Goal: Task Accomplishment & Management: Complete application form

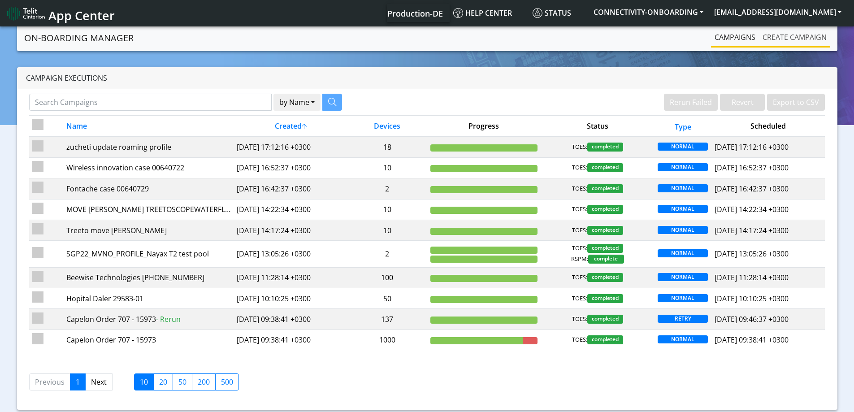
click at [770, 37] on link "Create campaign" at bounding box center [794, 37] width 71 height 18
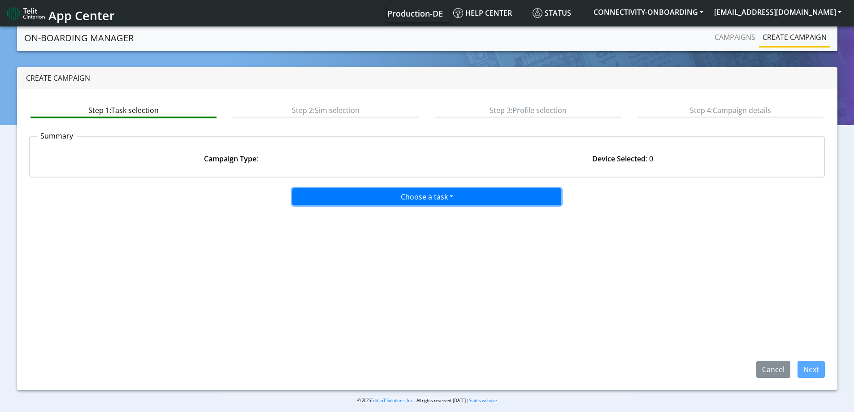
click at [396, 193] on button "Choose a task" at bounding box center [426, 196] width 269 height 17
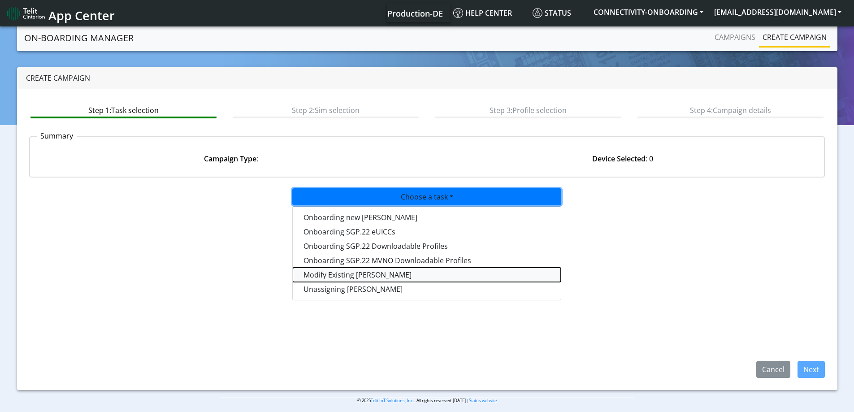
click at [341, 275] on taskiotp-dropdown "Modify Existing [PERSON_NAME]" at bounding box center [427, 275] width 268 height 14
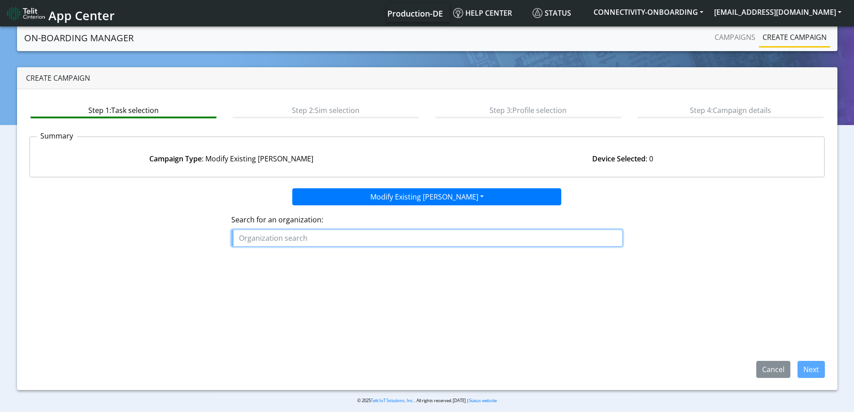
click at [361, 239] on input "text" at bounding box center [426, 238] width 391 height 17
paste input "SIRA_DIGITAL"
click at [276, 255] on span "SIRA_DIGITAL" at bounding box center [266, 259] width 47 height 10
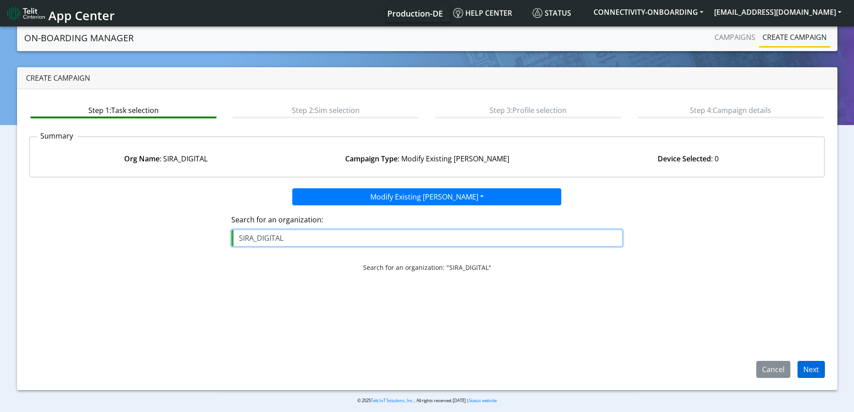
type input "SIRA_DIGITAL"
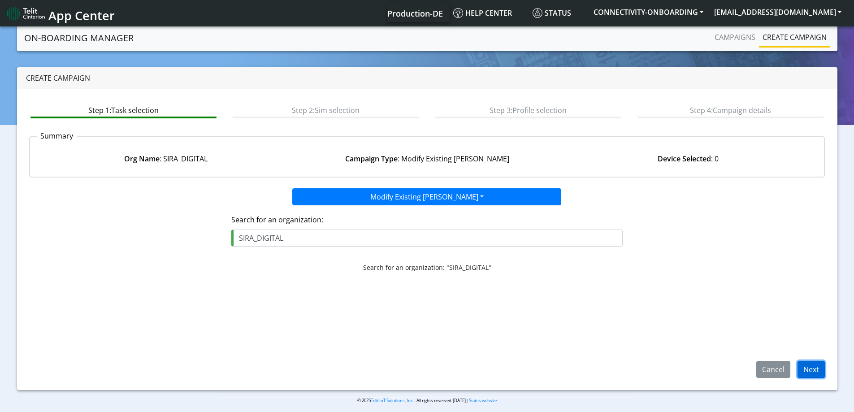
click at [813, 370] on button "Next" at bounding box center [811, 369] width 27 height 17
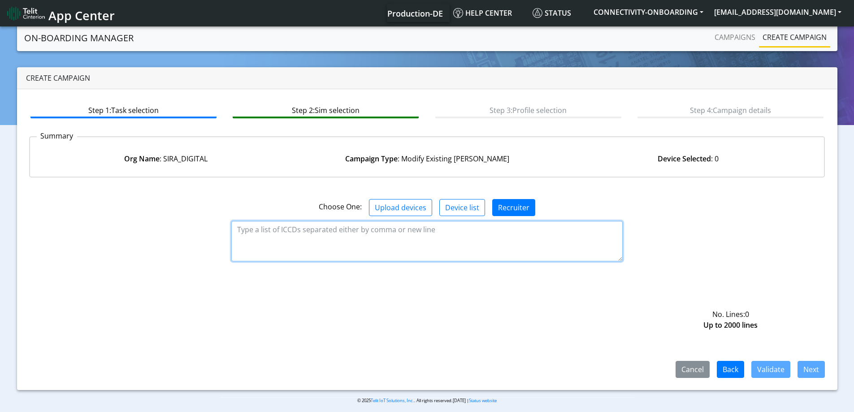
click at [440, 237] on textarea at bounding box center [426, 241] width 391 height 40
paste textarea "89358151000023118956 89358151000023118964 89358151000025182422 8935815100002518…"
type textarea "89358151000023118956 89358151000023118964 89358151000025182422 8935815100002518…"
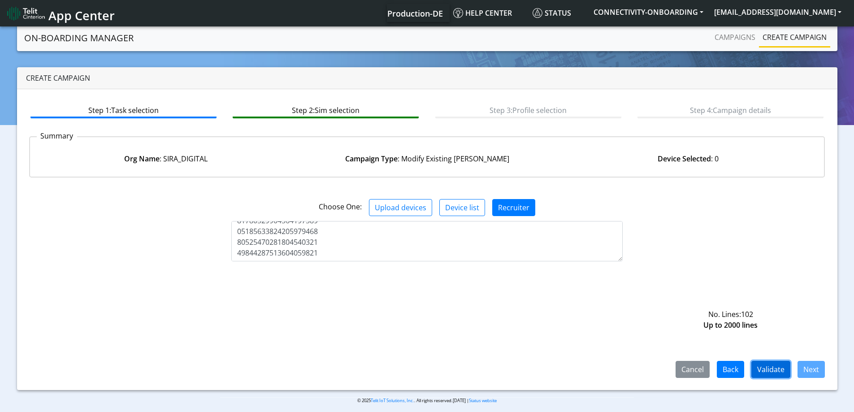
click at [776, 365] on button "Validate" at bounding box center [771, 369] width 39 height 17
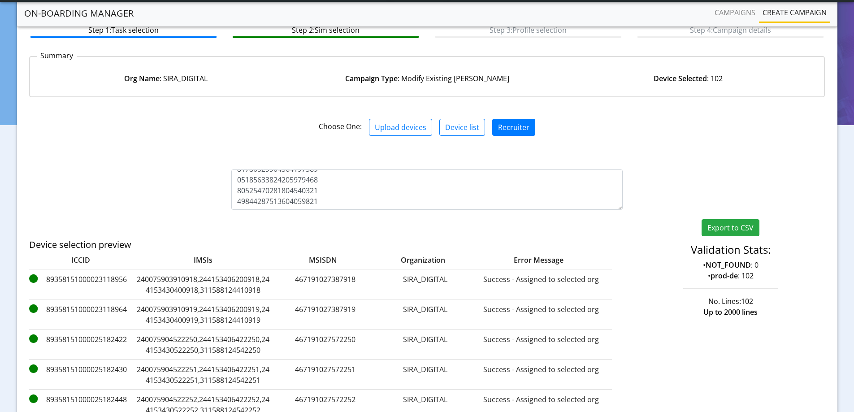
scroll to position [163, 0]
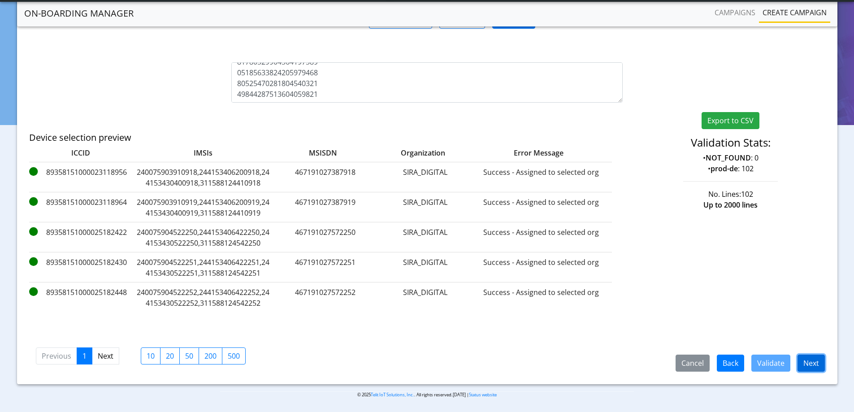
click at [816, 363] on button "Next" at bounding box center [811, 363] width 27 height 17
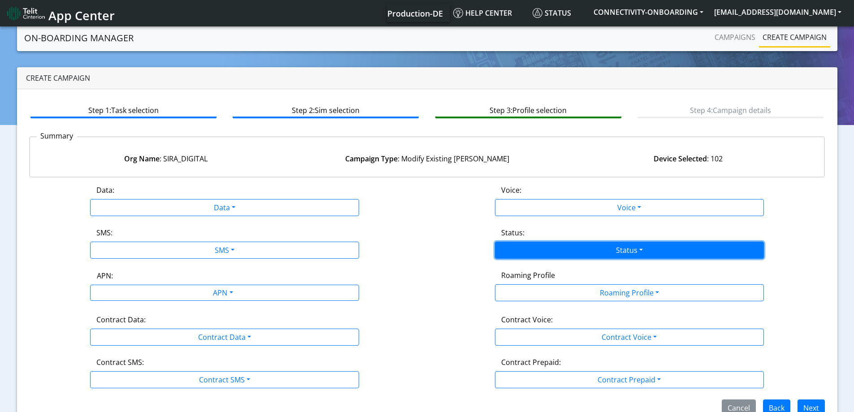
click at [569, 250] on button "Status" at bounding box center [629, 250] width 269 height 17
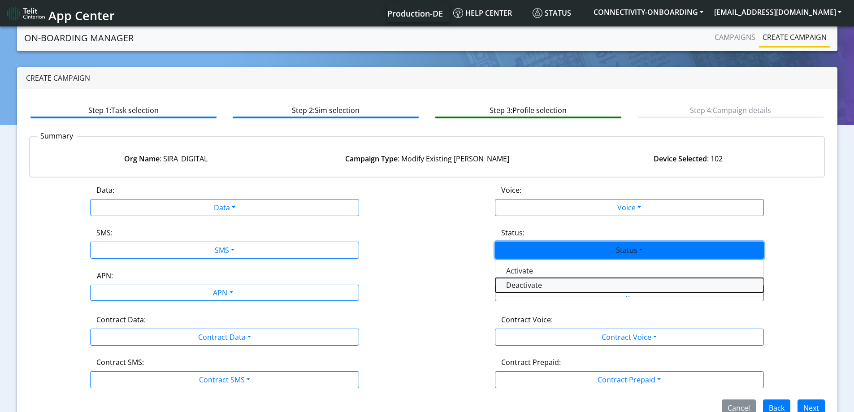
click at [529, 282] on button "Deactivate" at bounding box center [629, 285] width 268 height 14
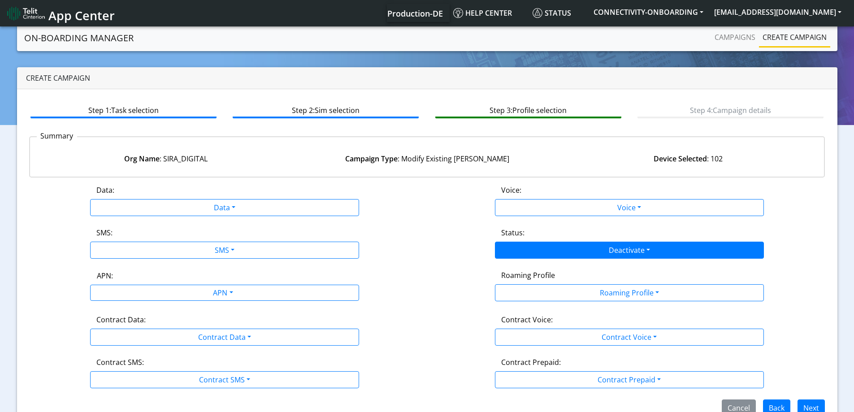
scroll to position [20, 0]
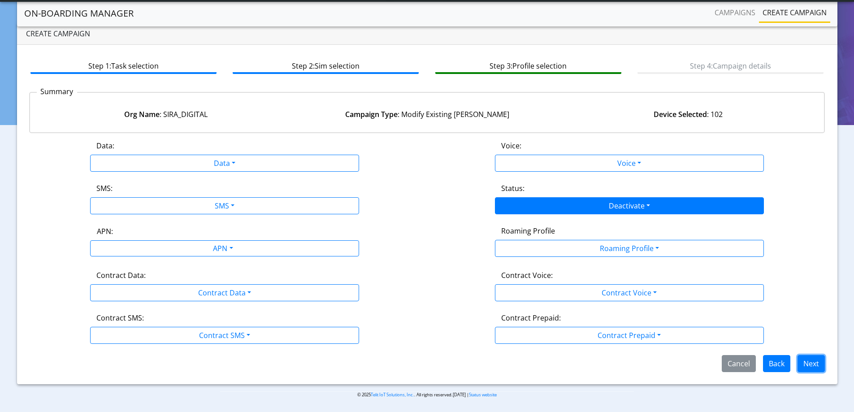
click at [824, 364] on button "Next" at bounding box center [811, 363] width 27 height 17
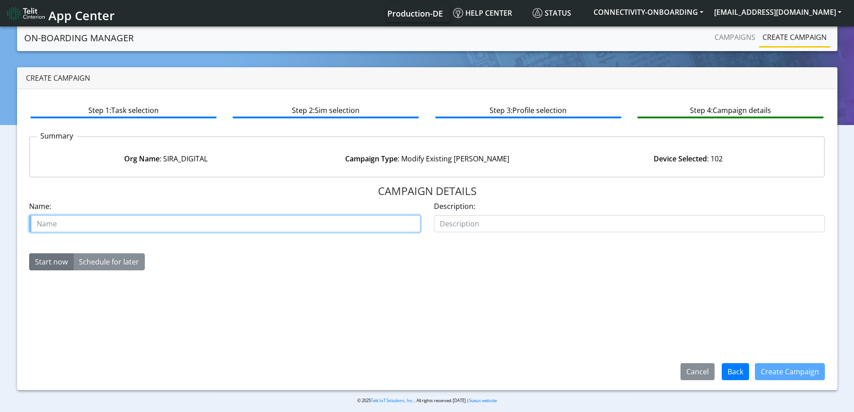
click at [288, 220] on input "text" at bounding box center [224, 223] width 391 height 17
paste input "SIRA DIGITAL"
type input "Deactivate [PERSON_NAME] DIGITAL"
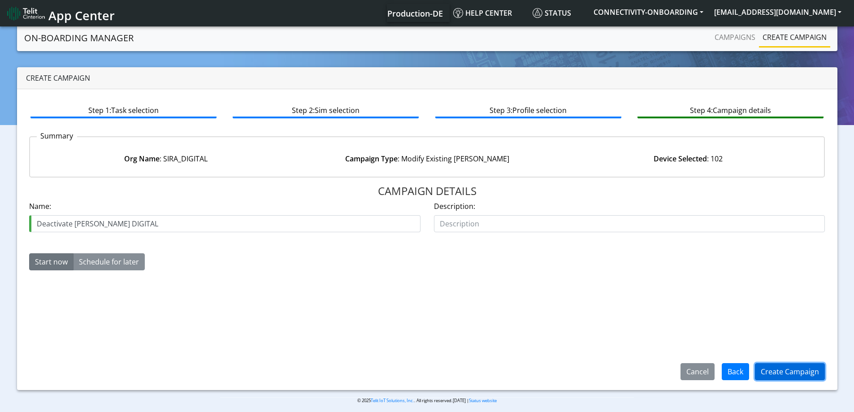
click at [800, 369] on button "Create Campaign" at bounding box center [790, 371] width 70 height 17
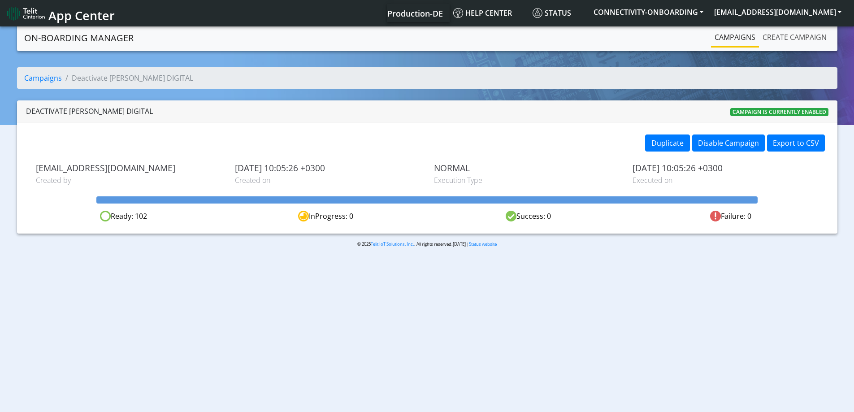
drag, startPoint x: 800, startPoint y: 37, endPoint x: 717, endPoint y: 39, distance: 83.0
click at [799, 38] on link "Create campaign" at bounding box center [794, 37] width 71 height 18
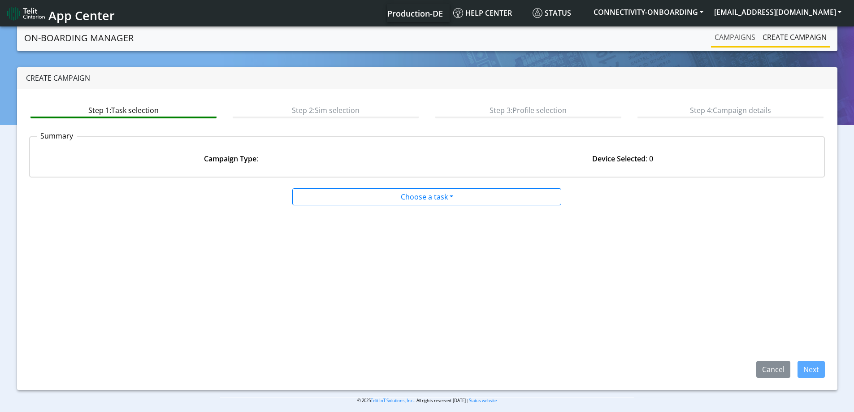
click at [716, 39] on link "Campaigns" at bounding box center [735, 37] width 48 height 18
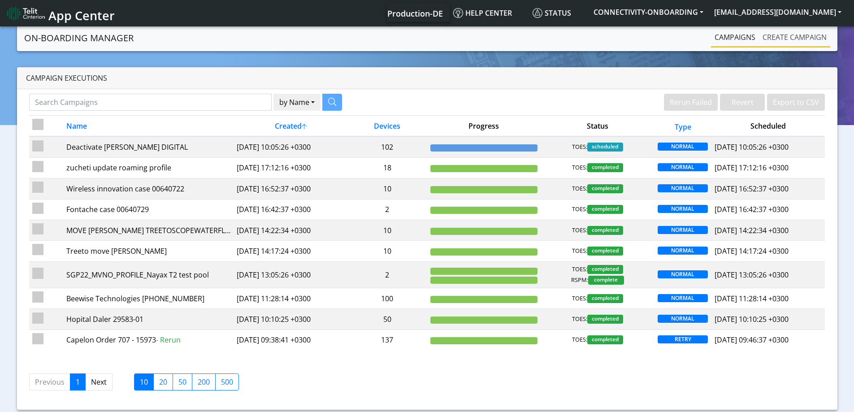
drag, startPoint x: 803, startPoint y: 36, endPoint x: 793, endPoint y: 36, distance: 10.3
click at [802, 36] on link "Create campaign" at bounding box center [794, 37] width 71 height 18
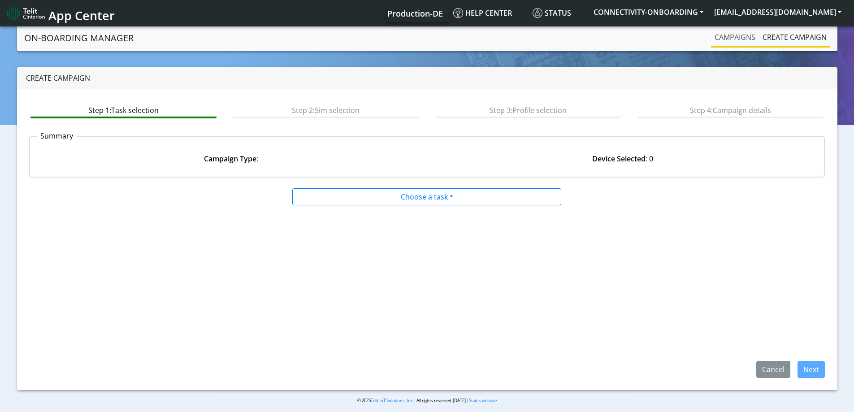
click at [734, 36] on link "Campaigns" at bounding box center [735, 37] width 48 height 18
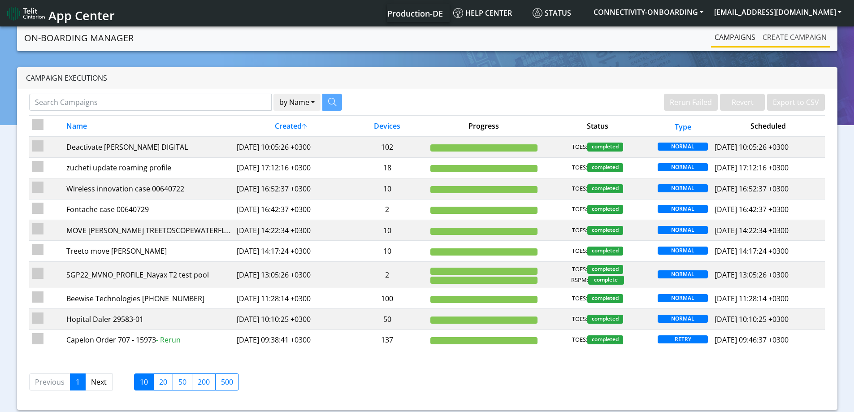
click at [765, 37] on link "Create campaign" at bounding box center [794, 37] width 71 height 18
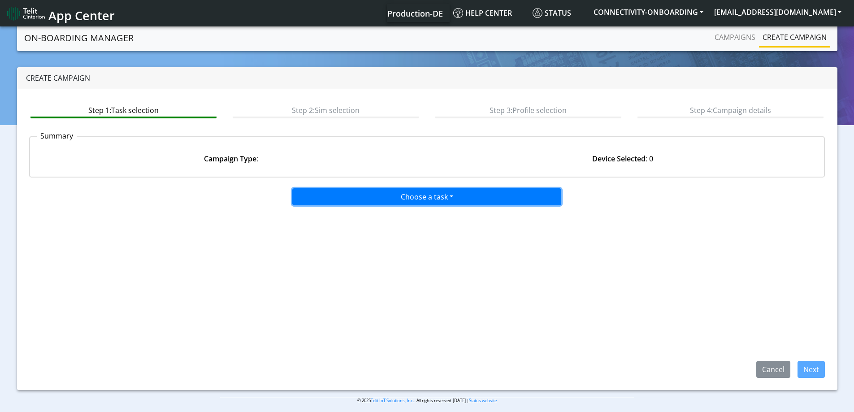
click at [409, 199] on button "Choose a task" at bounding box center [426, 196] width 269 height 17
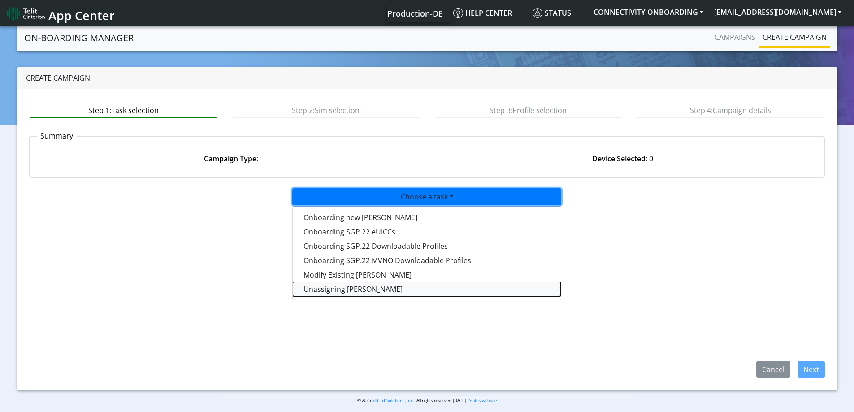
click at [330, 287] on taskunassign-dropdown "Unassigning [PERSON_NAME]" at bounding box center [427, 289] width 268 height 14
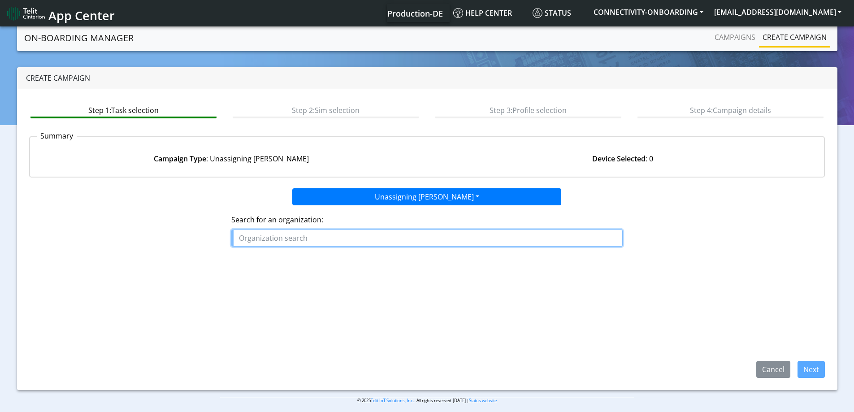
click at [326, 234] on input "text" at bounding box center [426, 238] width 391 height 17
paste input "SIRA_DIGITAL"
click at [265, 256] on span "SIRA_DIGITAL" at bounding box center [266, 259] width 47 height 10
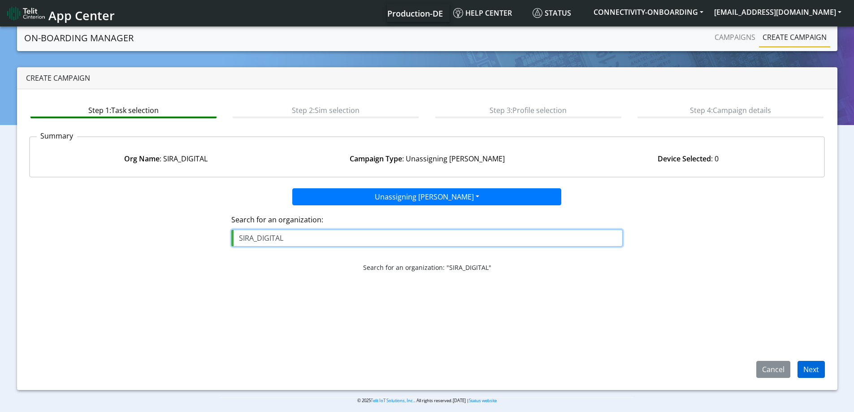
type input "SIRA_DIGITAL"
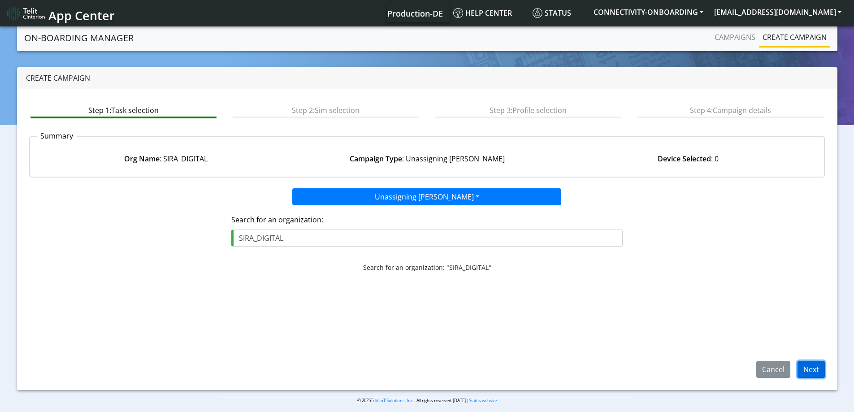
click at [801, 367] on button "Next" at bounding box center [811, 369] width 27 height 17
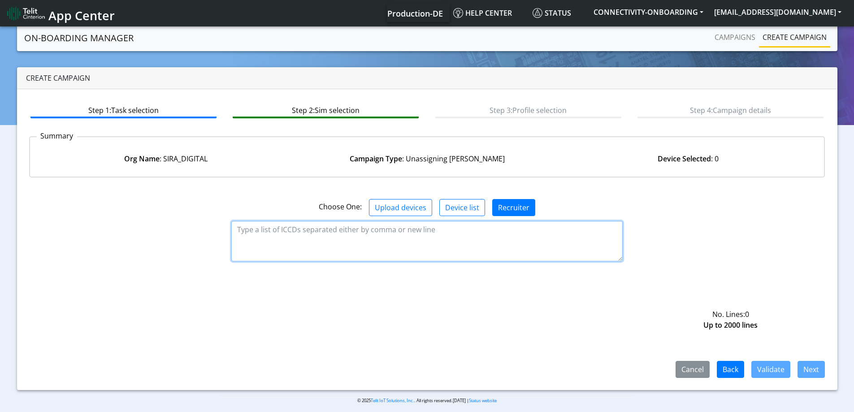
click at [450, 242] on textarea at bounding box center [426, 241] width 391 height 40
paste textarea "89358151000023118956 89358151000023118964 89358151000025182422 8935815100002518…"
type textarea "89358151000023118956 89358151000023118964 89358151000025182422 8935815100002518…"
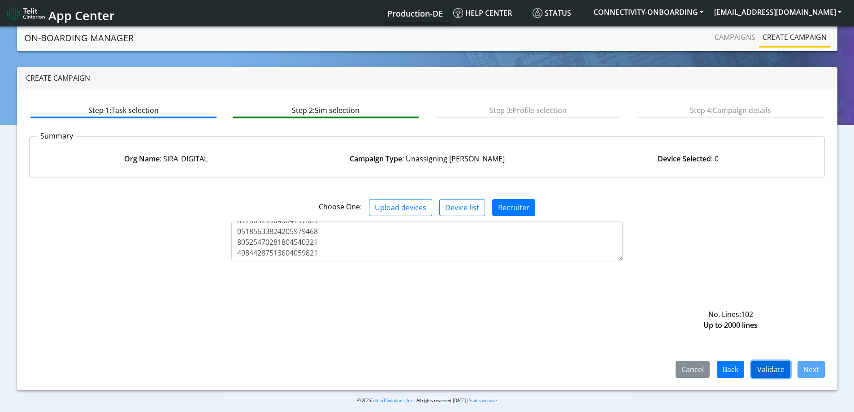
click at [758, 369] on button "Validate" at bounding box center [771, 369] width 39 height 17
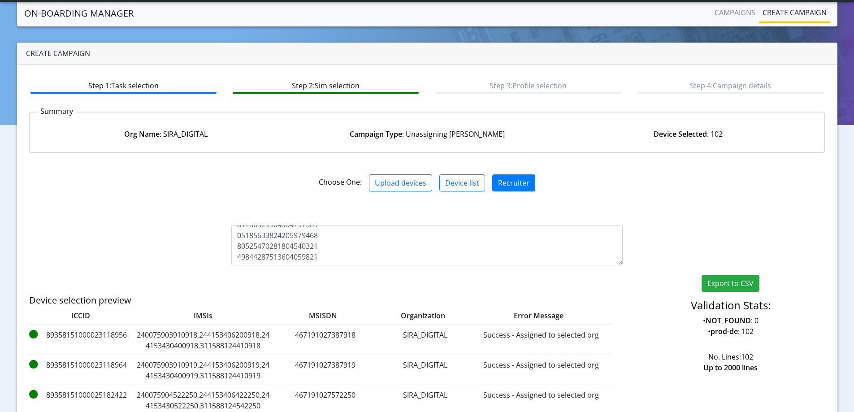
scroll to position [163, 0]
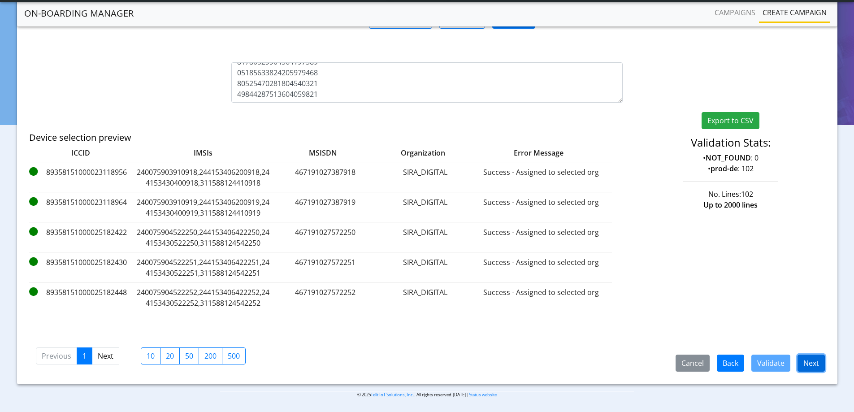
click at [823, 361] on button "Next" at bounding box center [811, 363] width 27 height 17
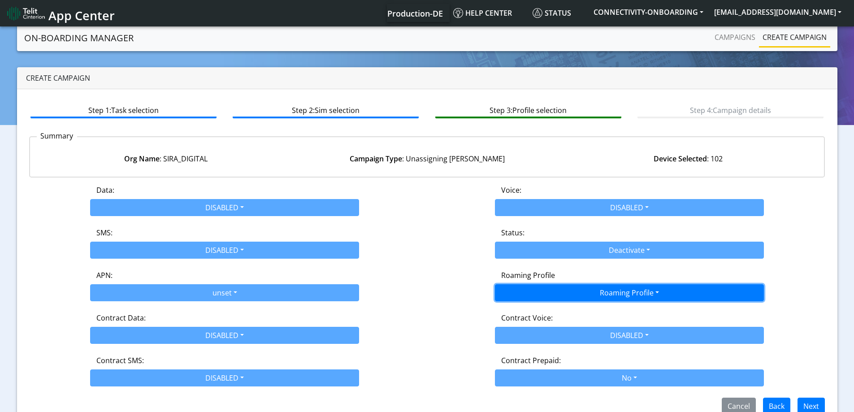
click at [602, 289] on button "Roaming Profile" at bounding box center [629, 292] width 269 height 17
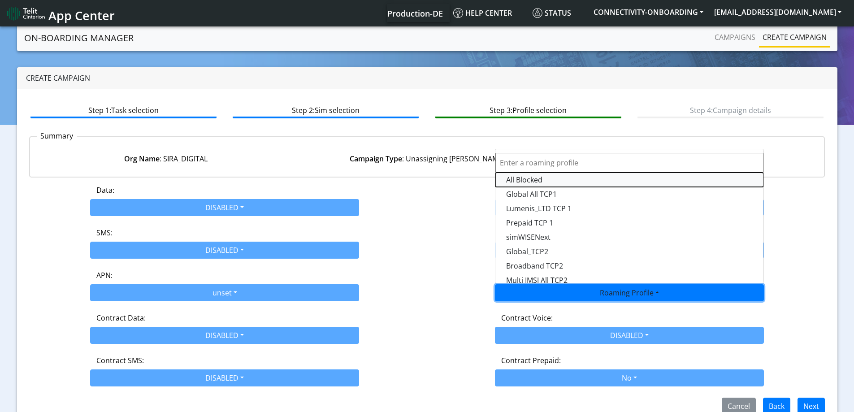
click at [525, 175] on Profile-dropdown "All Blocked" at bounding box center [629, 180] width 268 height 14
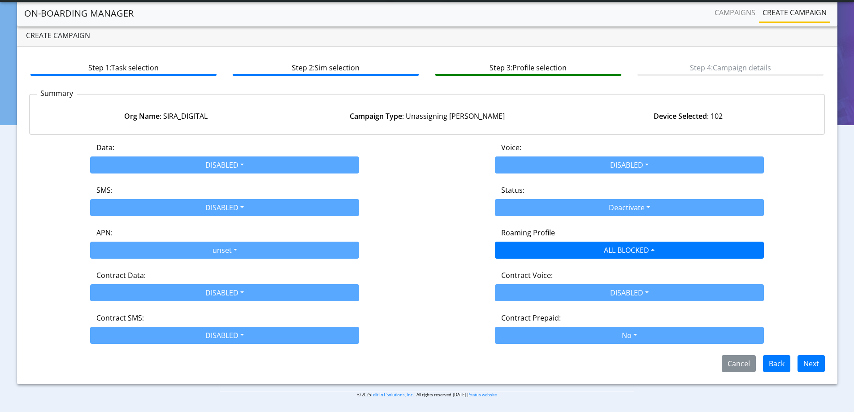
scroll to position [18, 0]
click at [814, 359] on button "Next" at bounding box center [811, 363] width 27 height 17
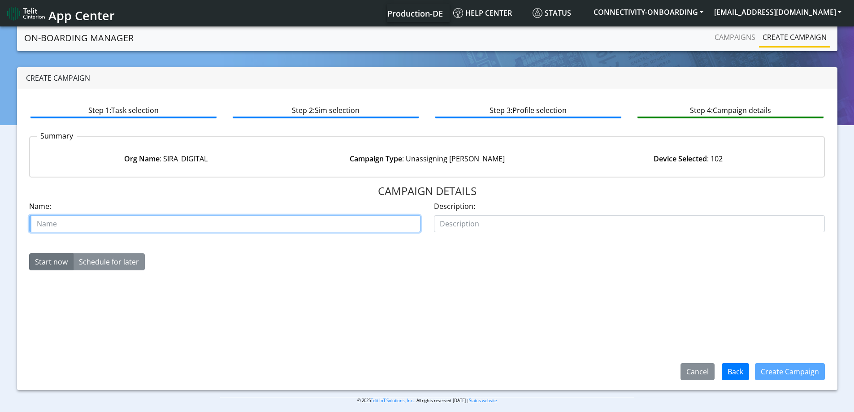
click at [276, 224] on input "text" at bounding box center [224, 223] width 391 height 17
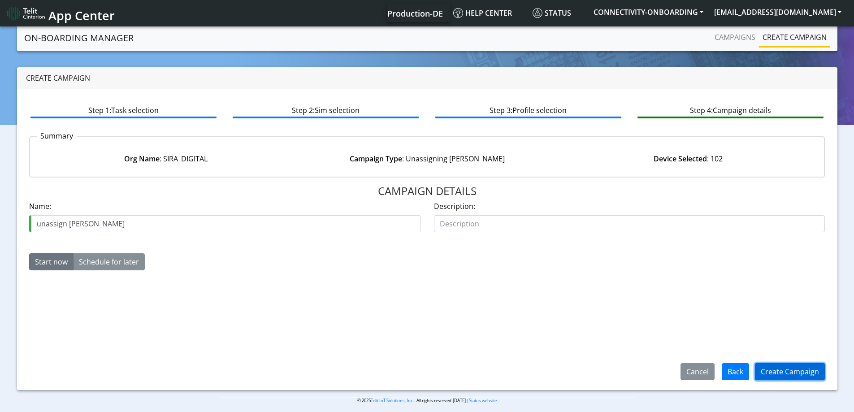
click at [786, 365] on button "Create Campaign" at bounding box center [790, 371] width 70 height 17
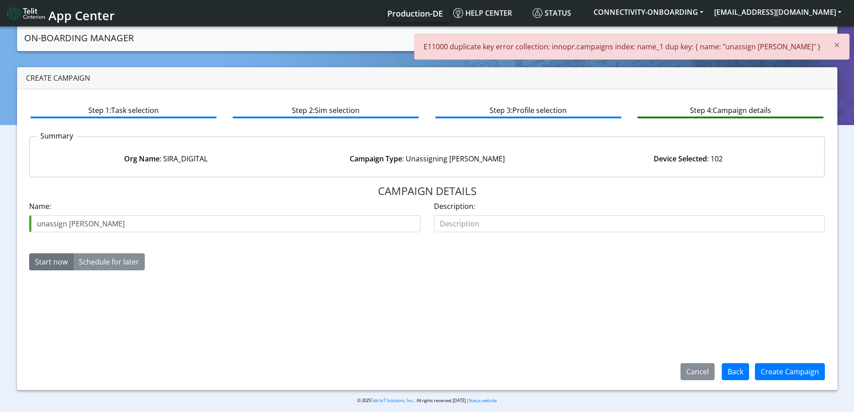
click at [217, 214] on div "Name: unassign [PERSON_NAME]" at bounding box center [224, 216] width 391 height 31
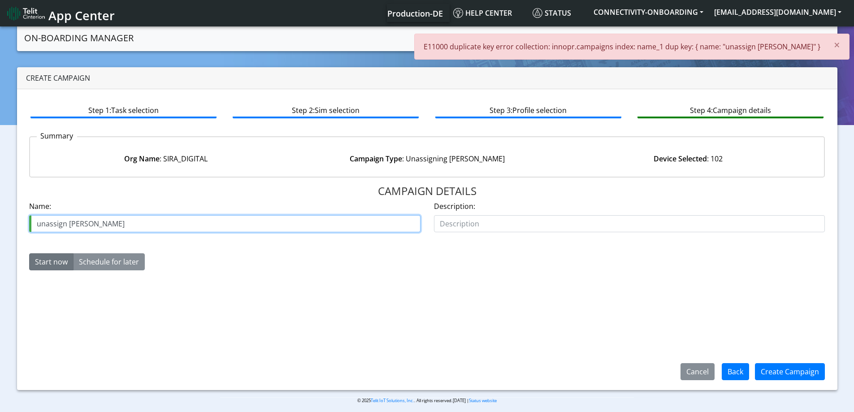
click at [212, 222] on input "unassign [PERSON_NAME]" at bounding box center [224, 223] width 391 height 17
type input "unassign [PERSON_NAME]"
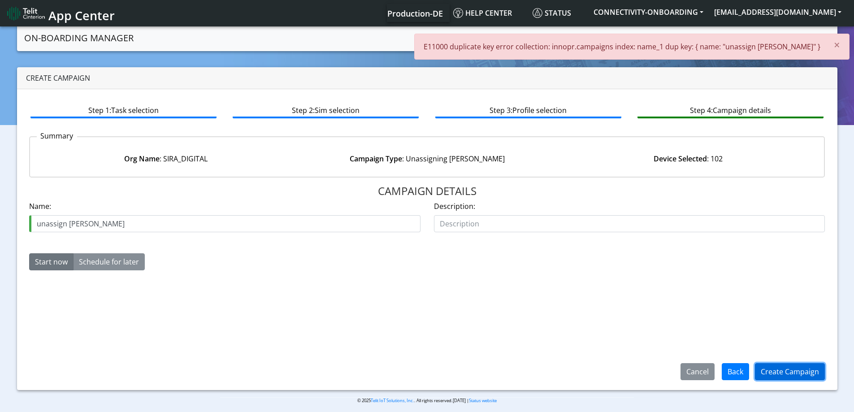
click at [808, 375] on button "Create Campaign" at bounding box center [790, 371] width 70 height 17
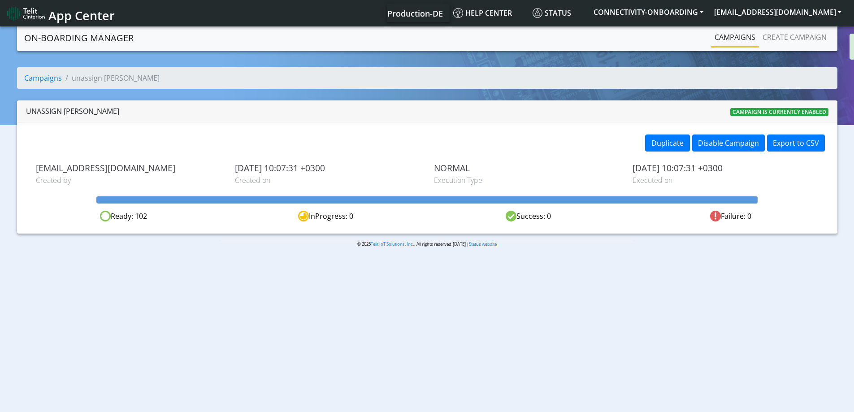
click at [829, 37] on section "On-Boarding Manager Campaigns Create campaign × Campaign created Successfully. …" at bounding box center [427, 143] width 854 height 237
click at [735, 39] on link "Campaigns" at bounding box center [735, 37] width 48 height 18
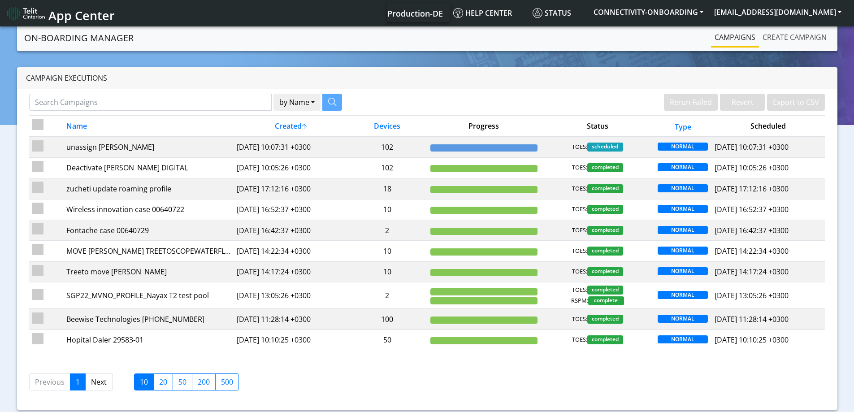
click at [768, 35] on link "Create campaign" at bounding box center [794, 37] width 71 height 18
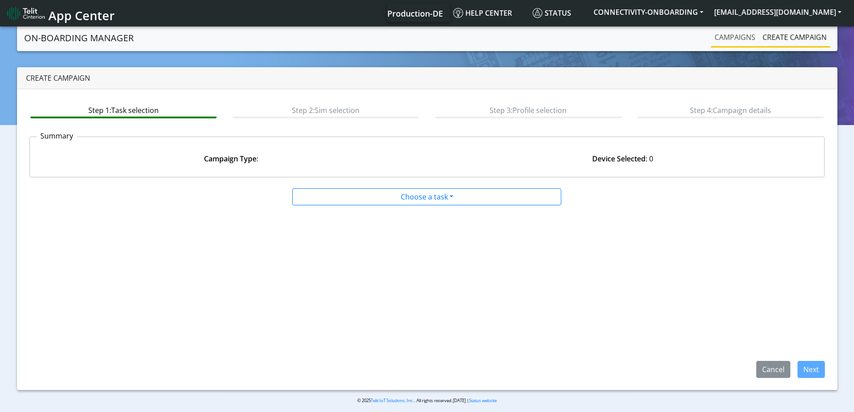
click at [738, 39] on link "Campaigns" at bounding box center [735, 37] width 48 height 18
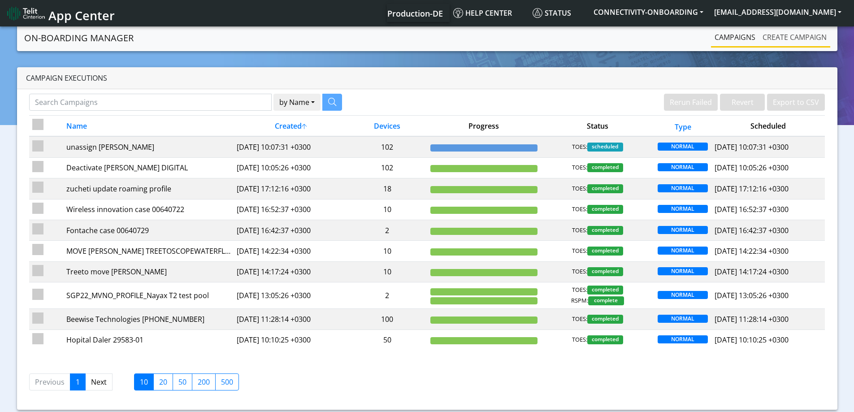
click at [788, 38] on link "Create campaign" at bounding box center [794, 37] width 71 height 18
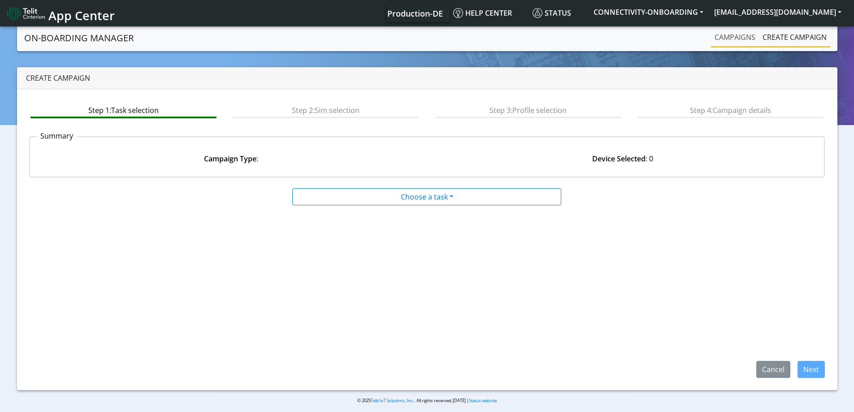
click at [721, 42] on link "Campaigns" at bounding box center [735, 37] width 48 height 18
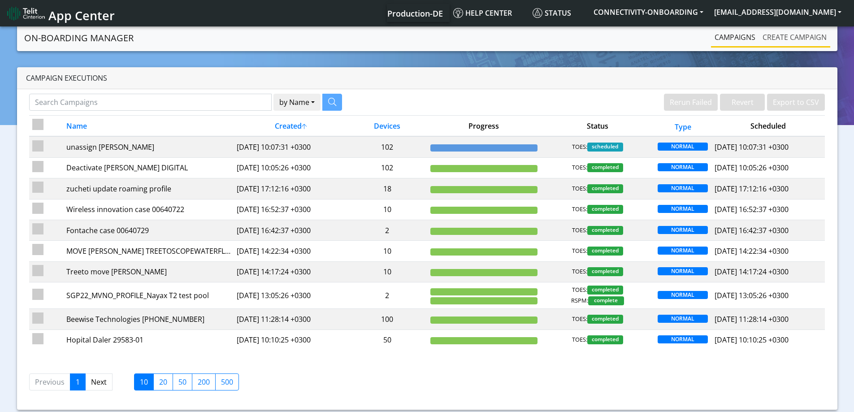
click at [772, 39] on link "Create campaign" at bounding box center [794, 37] width 71 height 18
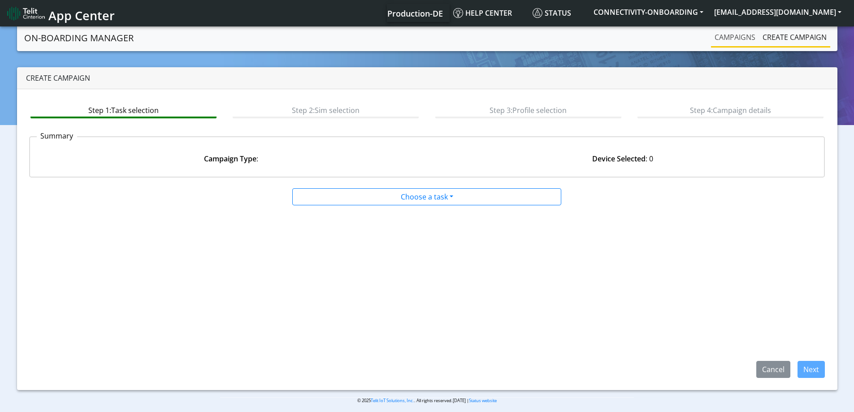
click at [740, 39] on link "Campaigns" at bounding box center [735, 37] width 48 height 18
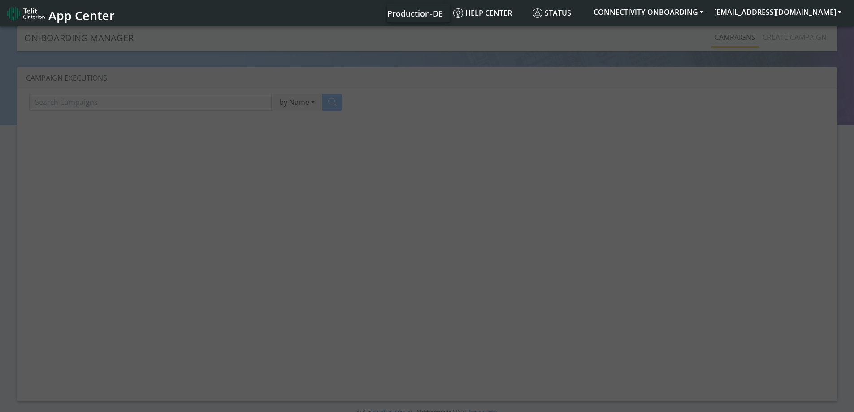
click at [740, 39] on div at bounding box center [427, 220] width 854 height 391
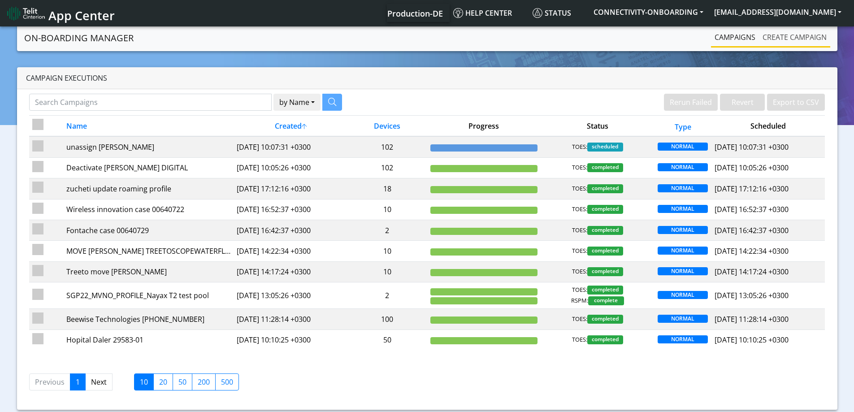
click at [787, 35] on link "Create campaign" at bounding box center [794, 37] width 71 height 18
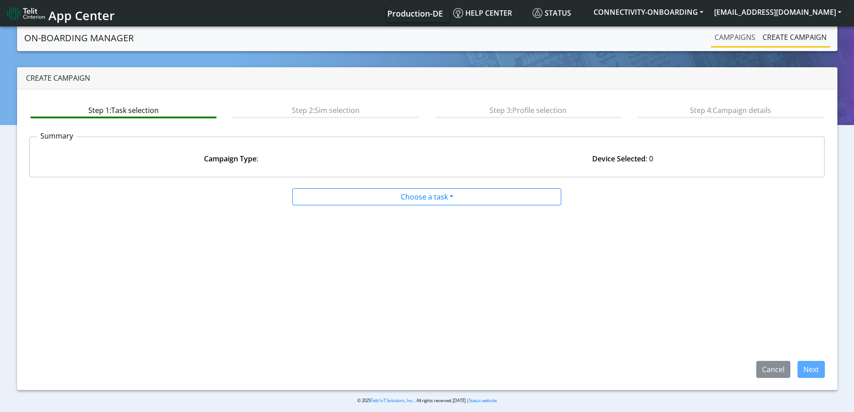
click at [735, 35] on link "Campaigns" at bounding box center [735, 37] width 48 height 18
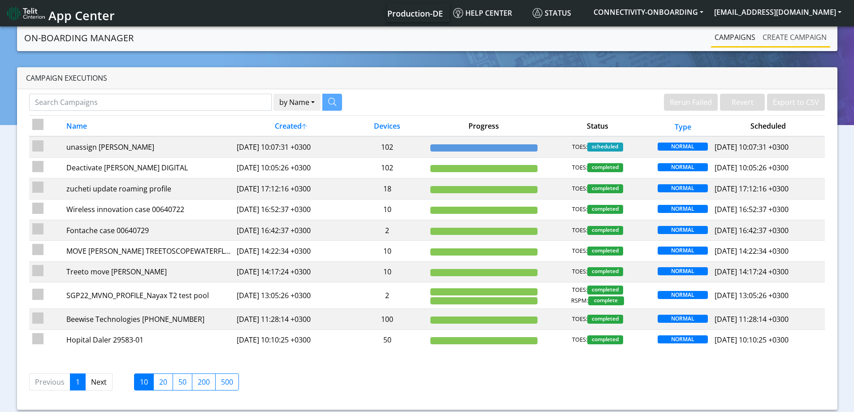
click at [759, 35] on link "Create campaign" at bounding box center [794, 37] width 71 height 18
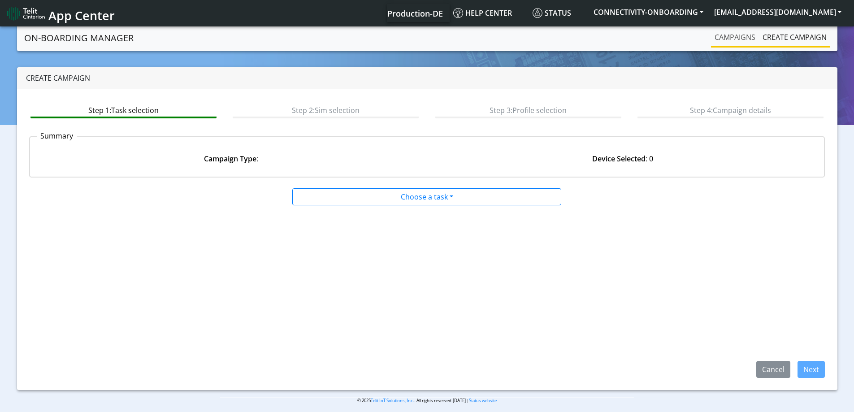
click at [731, 35] on link "Campaigns" at bounding box center [735, 37] width 48 height 18
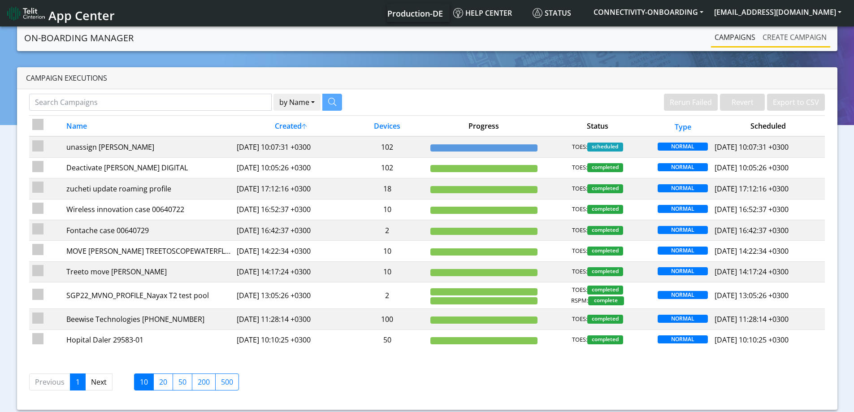
click at [780, 38] on link "Create campaign" at bounding box center [794, 37] width 71 height 18
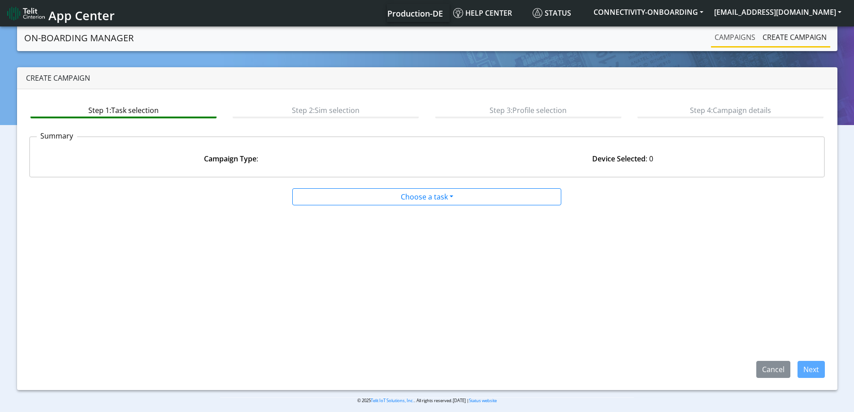
click at [716, 39] on link "Campaigns" at bounding box center [735, 37] width 48 height 18
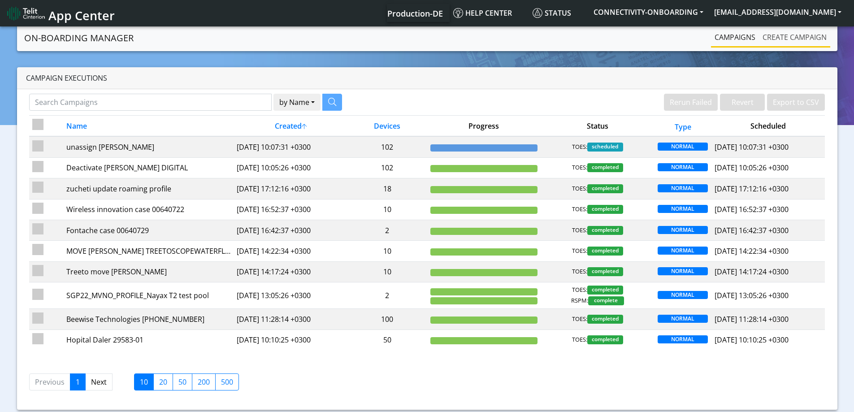
click at [771, 41] on link "Create campaign" at bounding box center [794, 37] width 71 height 18
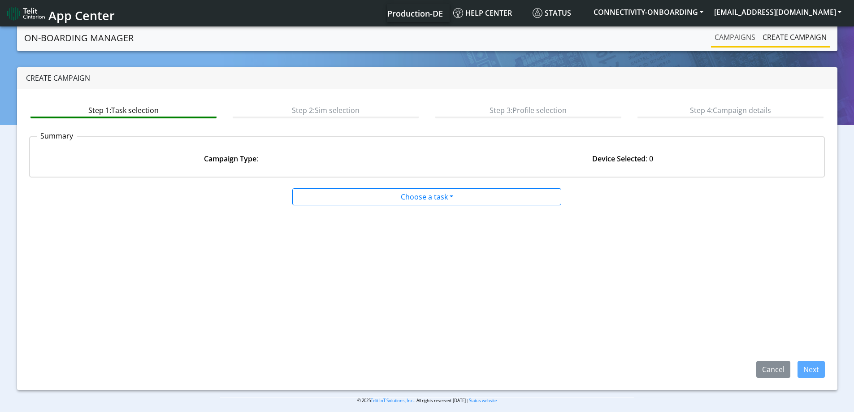
click at [715, 41] on link "Campaigns" at bounding box center [735, 37] width 48 height 18
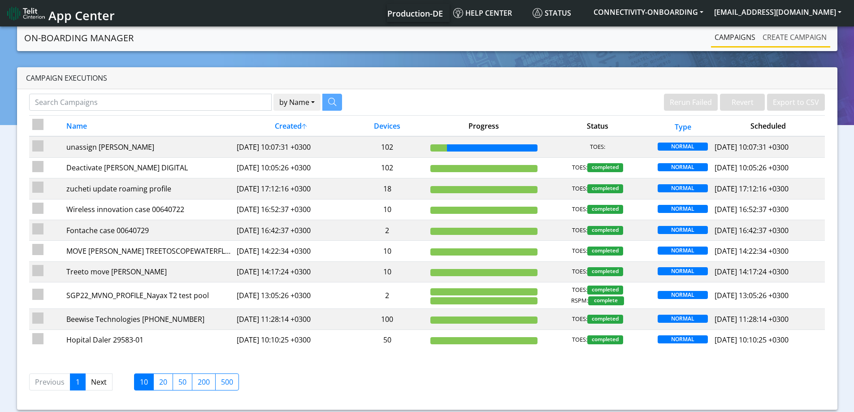
click at [760, 39] on link "Create campaign" at bounding box center [794, 37] width 71 height 18
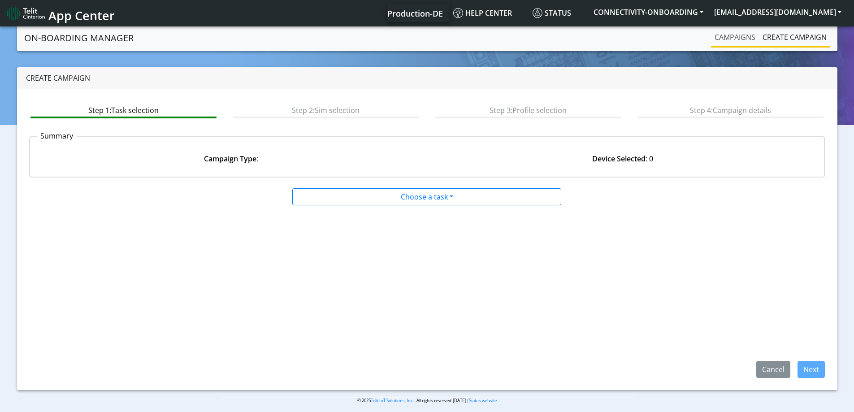
click at [749, 39] on link "Campaigns" at bounding box center [735, 37] width 48 height 18
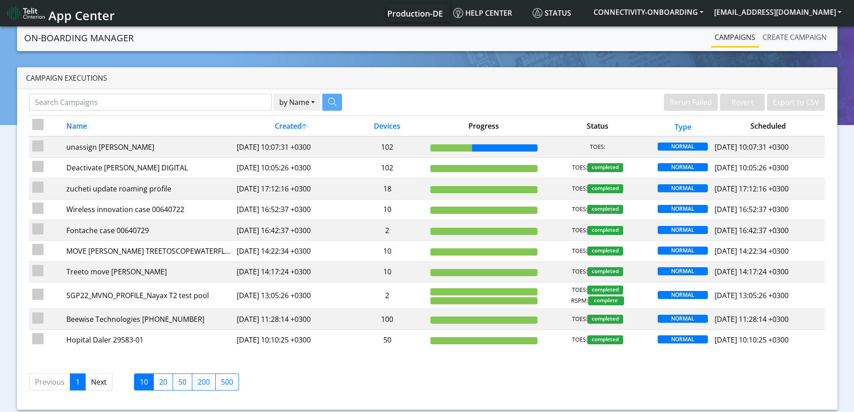
click at [779, 38] on link "Create campaign" at bounding box center [794, 37] width 71 height 18
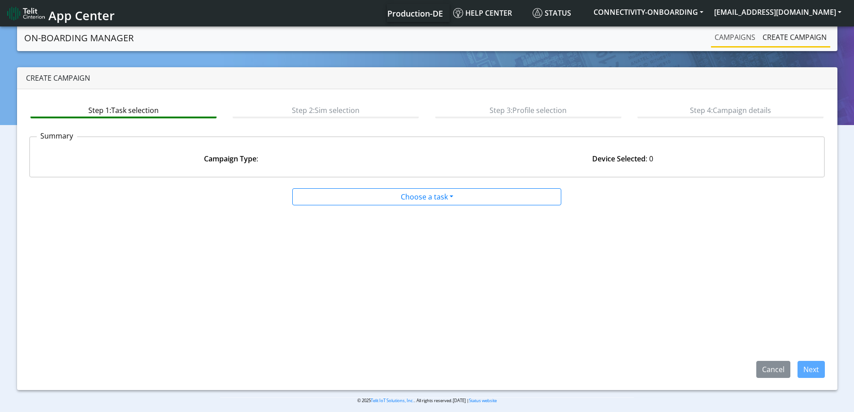
click at [737, 38] on link "Campaigns" at bounding box center [735, 37] width 48 height 18
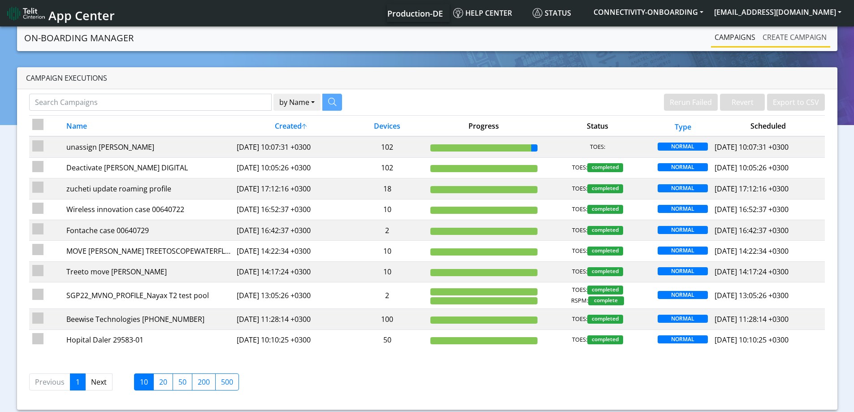
click at [761, 34] on link "Create campaign" at bounding box center [794, 37] width 71 height 18
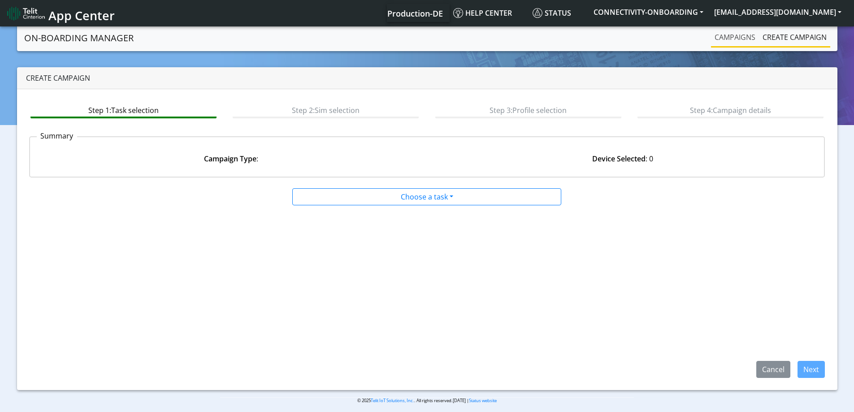
click at [733, 35] on link "Campaigns" at bounding box center [735, 37] width 48 height 18
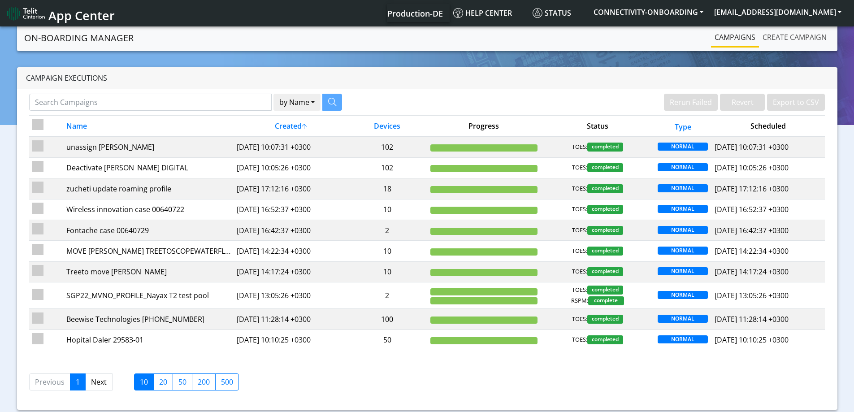
click at [795, 35] on link "Create campaign" at bounding box center [794, 37] width 71 height 18
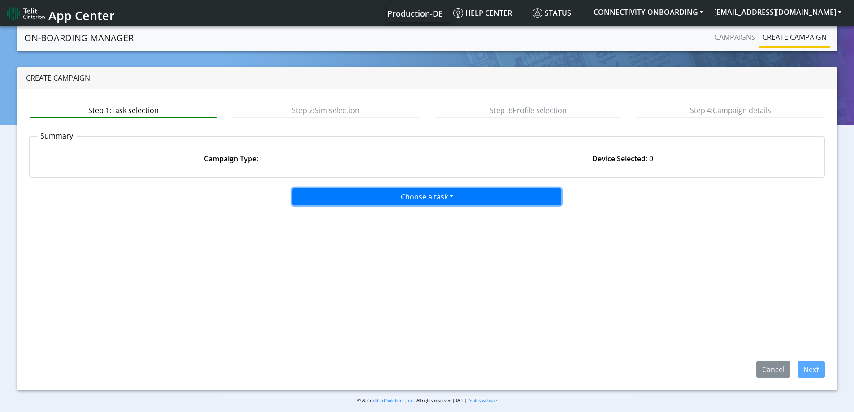
click at [454, 203] on button "Choose a task" at bounding box center [426, 196] width 269 height 17
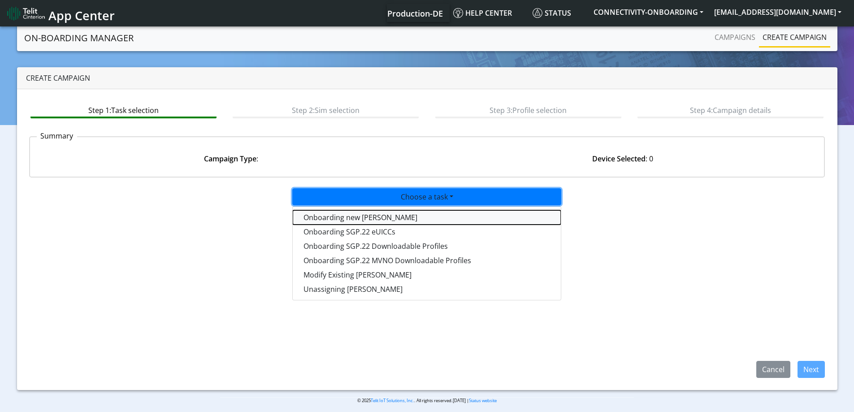
click at [373, 216] on tasktoes-dropdown "Onboarding new [PERSON_NAME]" at bounding box center [427, 217] width 268 height 14
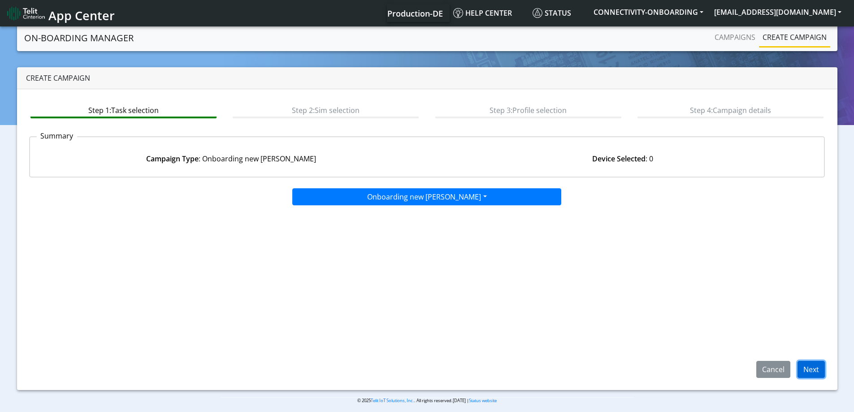
click at [825, 368] on button "Next" at bounding box center [811, 369] width 27 height 17
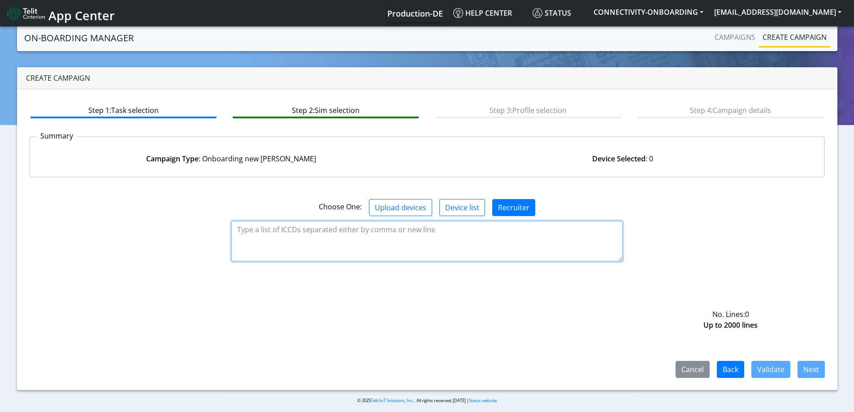
click at [435, 239] on textarea at bounding box center [426, 241] width 391 height 40
paste textarea "89358151000023118956 89358151000023118964 89358151000025182422 8935815100002518…"
type textarea "89358151000023118956 89358151000023118964 89358151000025182422 8935815100002518…"
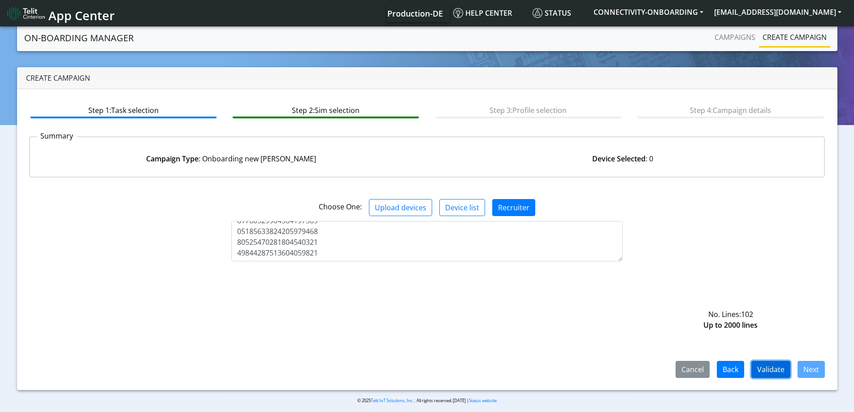
click at [781, 369] on button "Validate" at bounding box center [771, 369] width 39 height 17
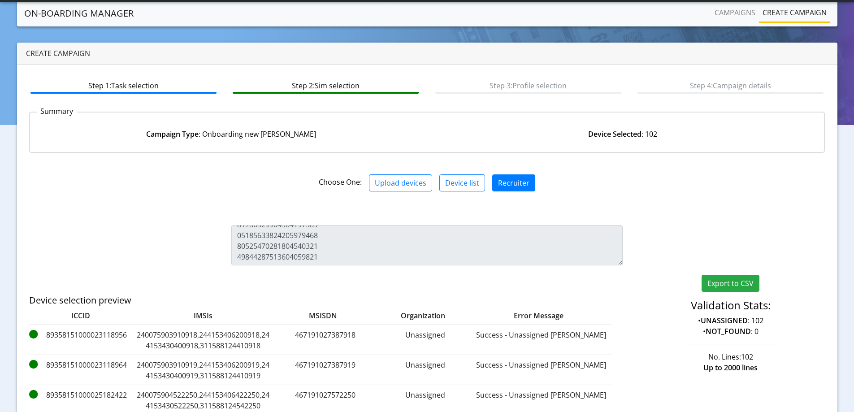
scroll to position [163, 0]
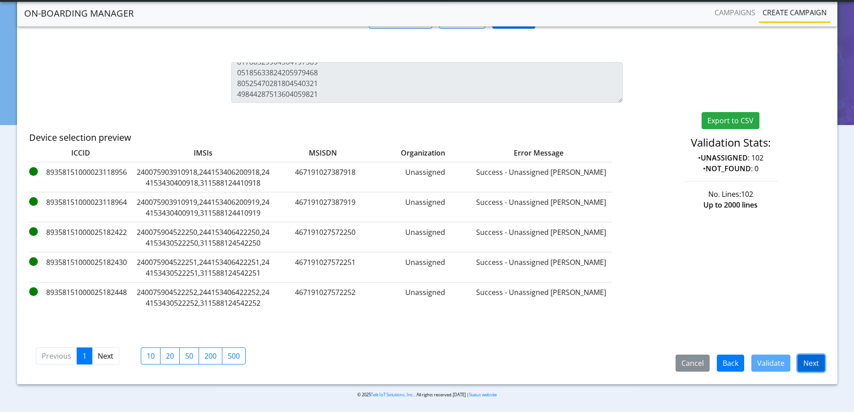
click at [810, 364] on button "Next" at bounding box center [811, 363] width 27 height 17
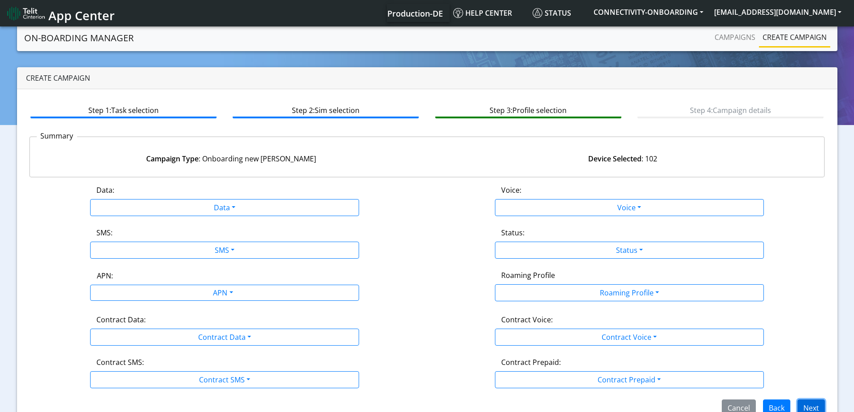
click at [806, 404] on button "Next" at bounding box center [811, 408] width 27 height 17
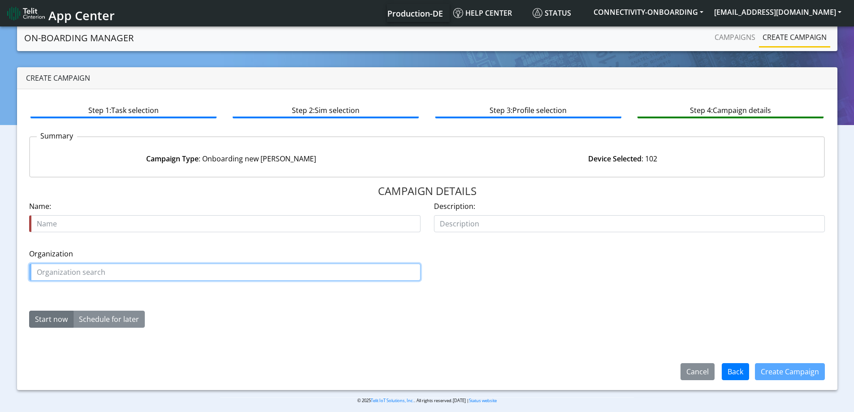
click at [312, 268] on input "text" at bounding box center [224, 272] width 391 height 17
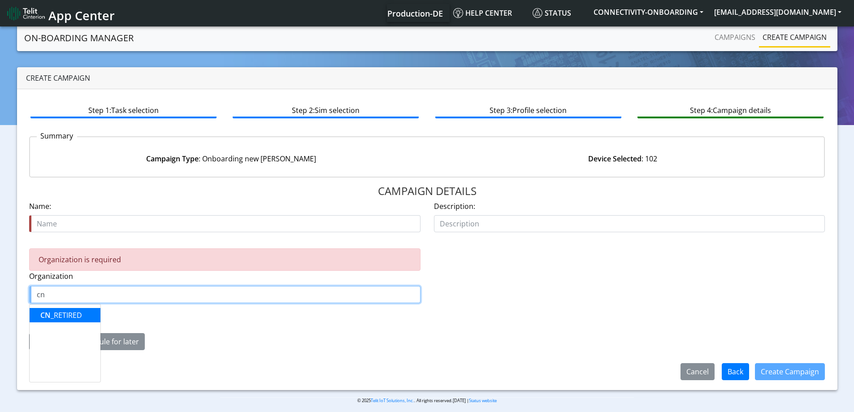
click at [75, 313] on ngb-highlight "CN _RETIRED" at bounding box center [61, 315] width 42 height 10
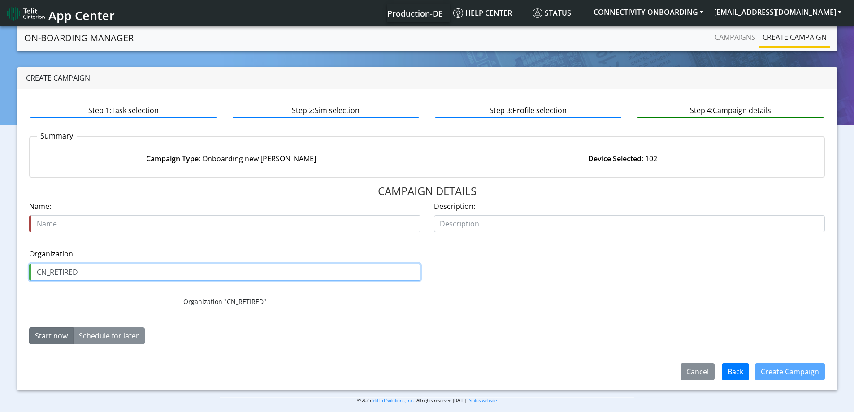
type input "CN_RETIRED"
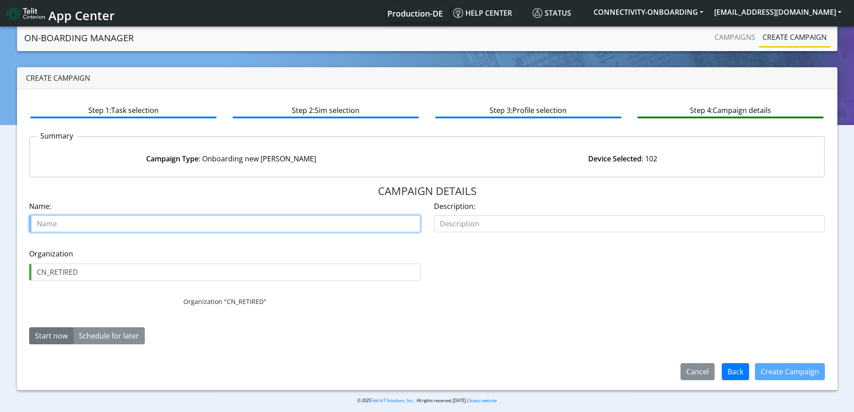
click at [79, 221] on input "text" at bounding box center [224, 223] width 391 height 17
type input "SIRA move cn retierd"
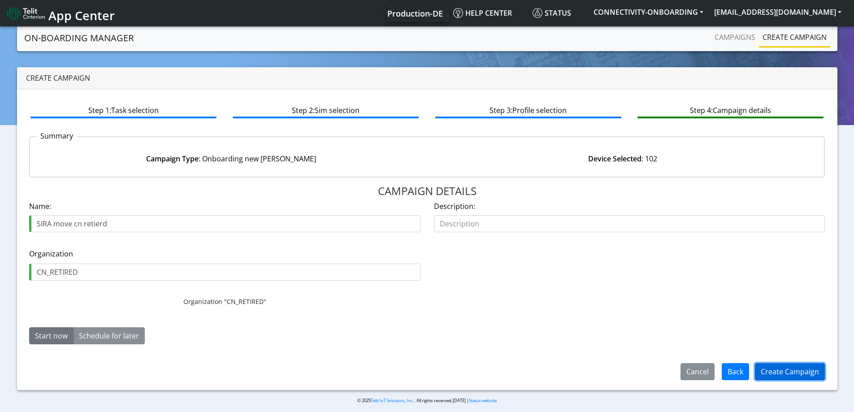
click at [787, 369] on button "Create Campaign" at bounding box center [790, 371] width 70 height 17
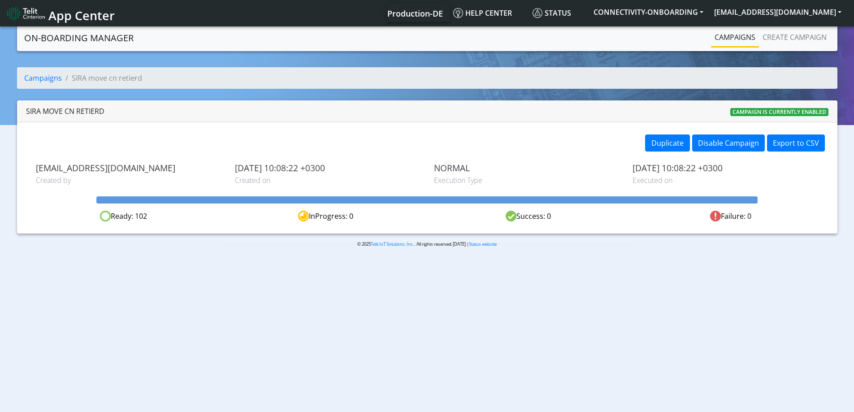
click at [732, 26] on body "App Center Production-DE Help center Status CONNECTIVITY-ONBOARDING [EMAIL_ADDR…" at bounding box center [427, 220] width 854 height 391
click at [732, 35] on link "Campaigns" at bounding box center [735, 37] width 48 height 18
